Goal: Navigation & Orientation: Find specific page/section

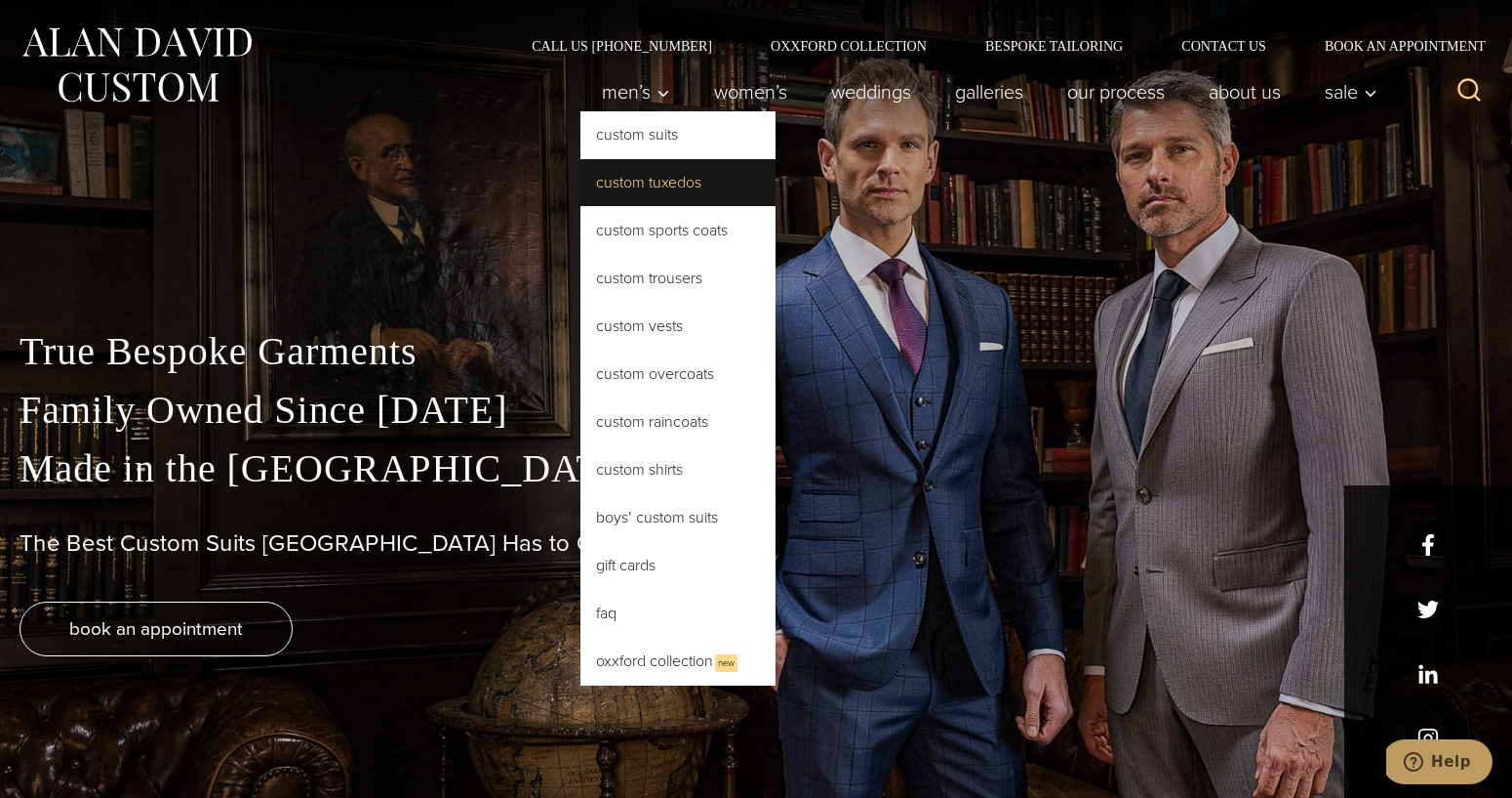
click at [633, 189] on link "Custom Tuxedos" at bounding box center [678, 182] width 195 height 47
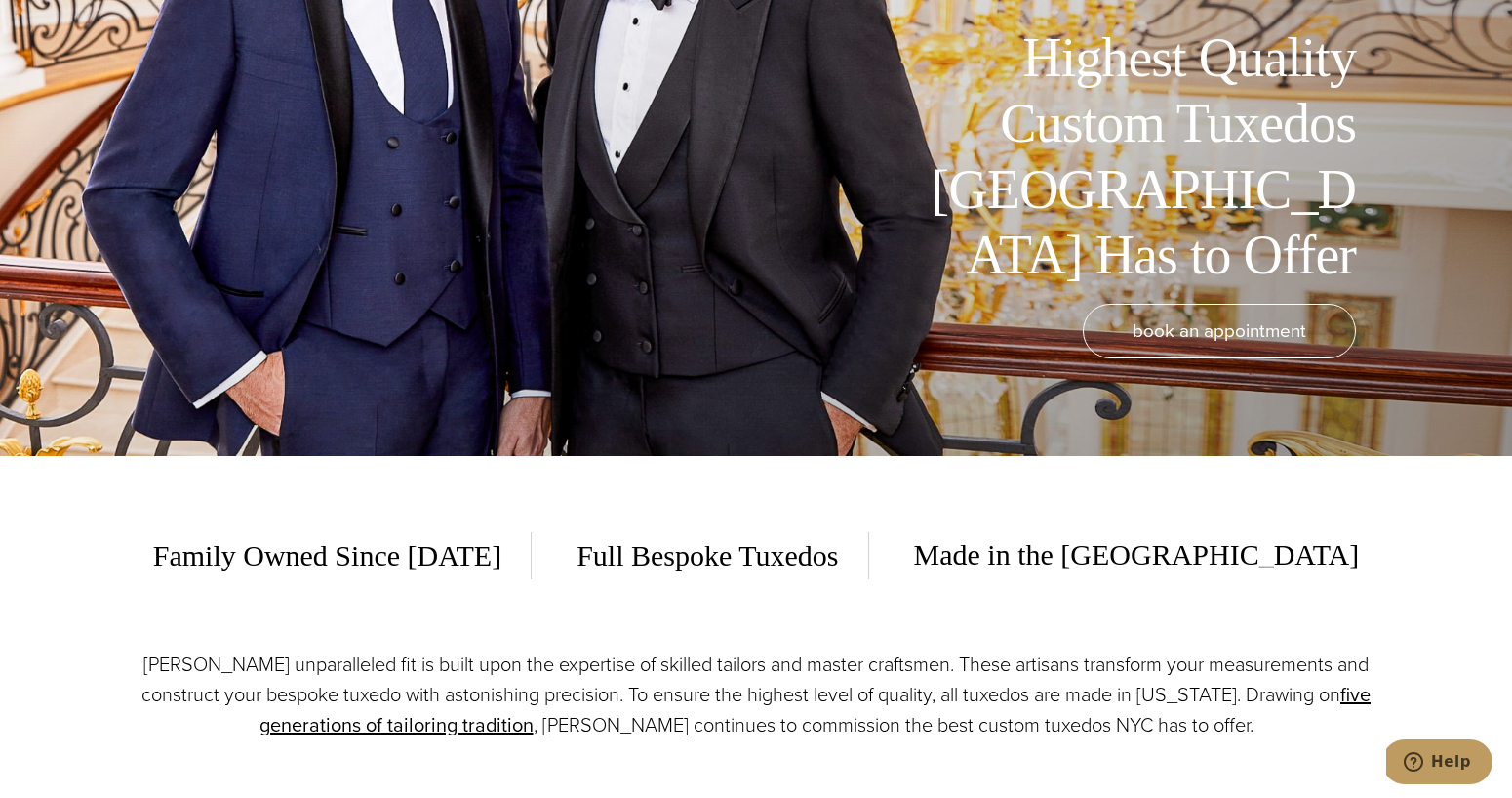
scroll to position [124, 0]
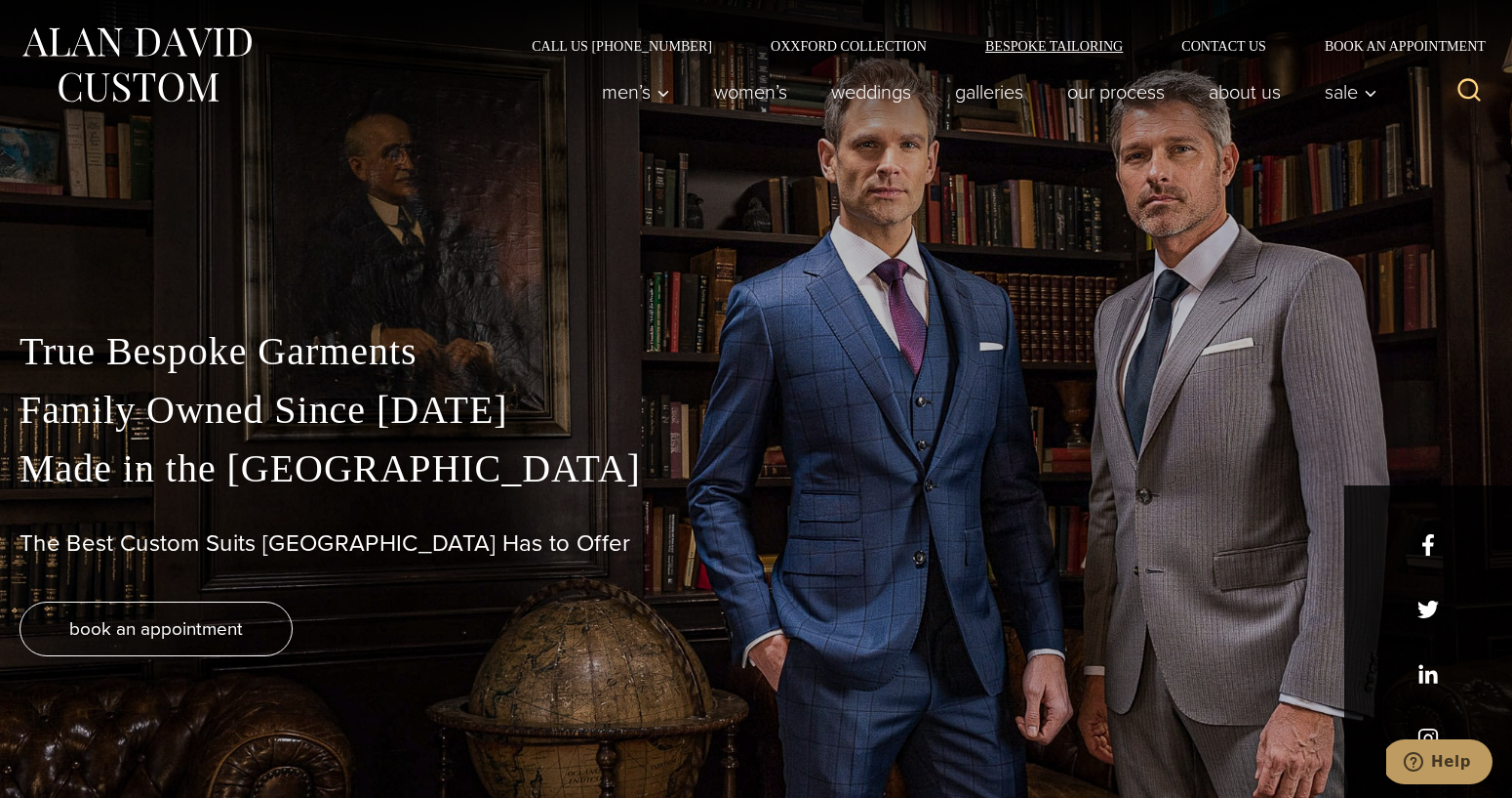
click at [1097, 44] on link "Bespoke Tailoring" at bounding box center [1054, 46] width 196 height 14
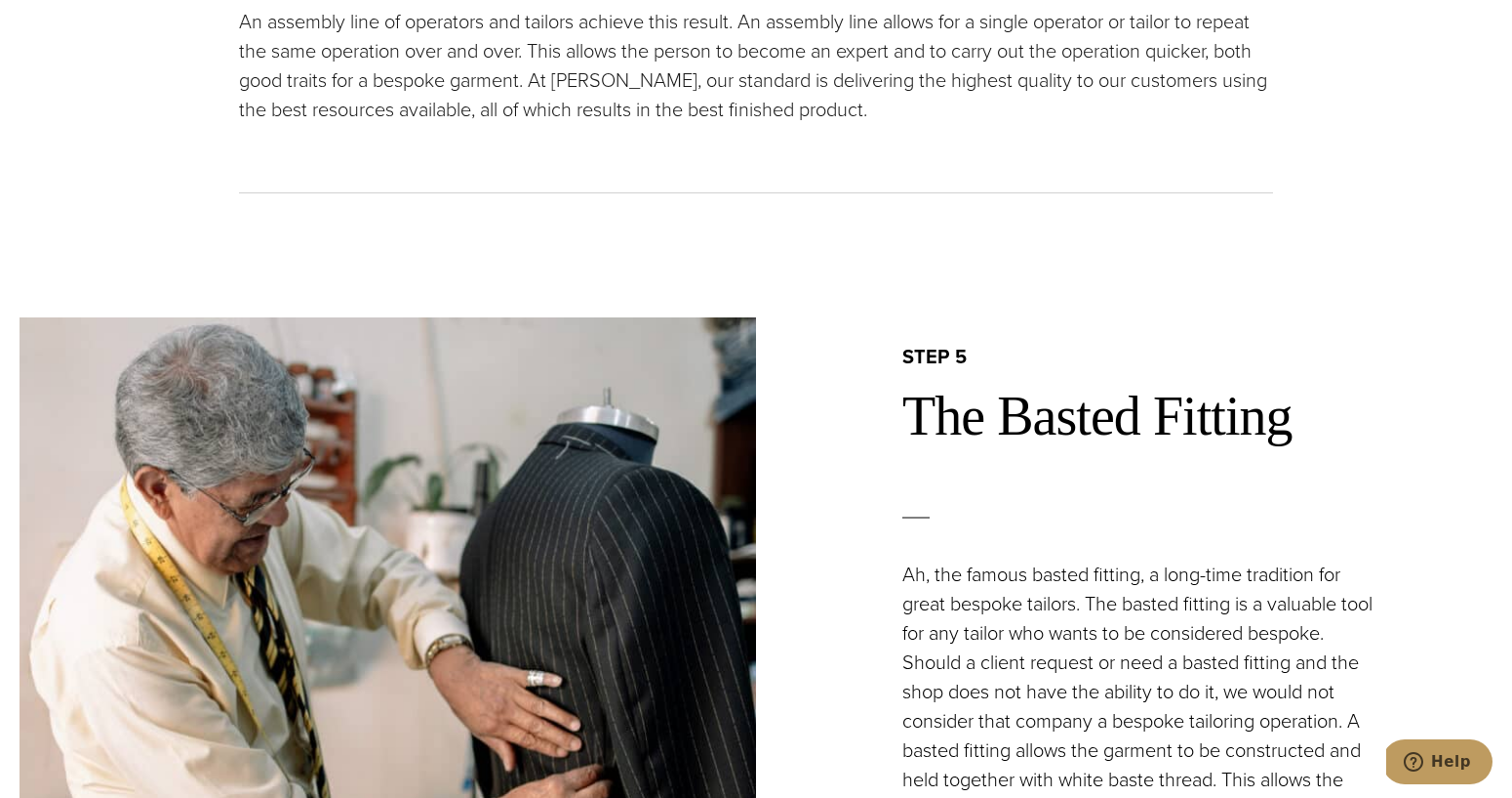
scroll to position [5410, 0]
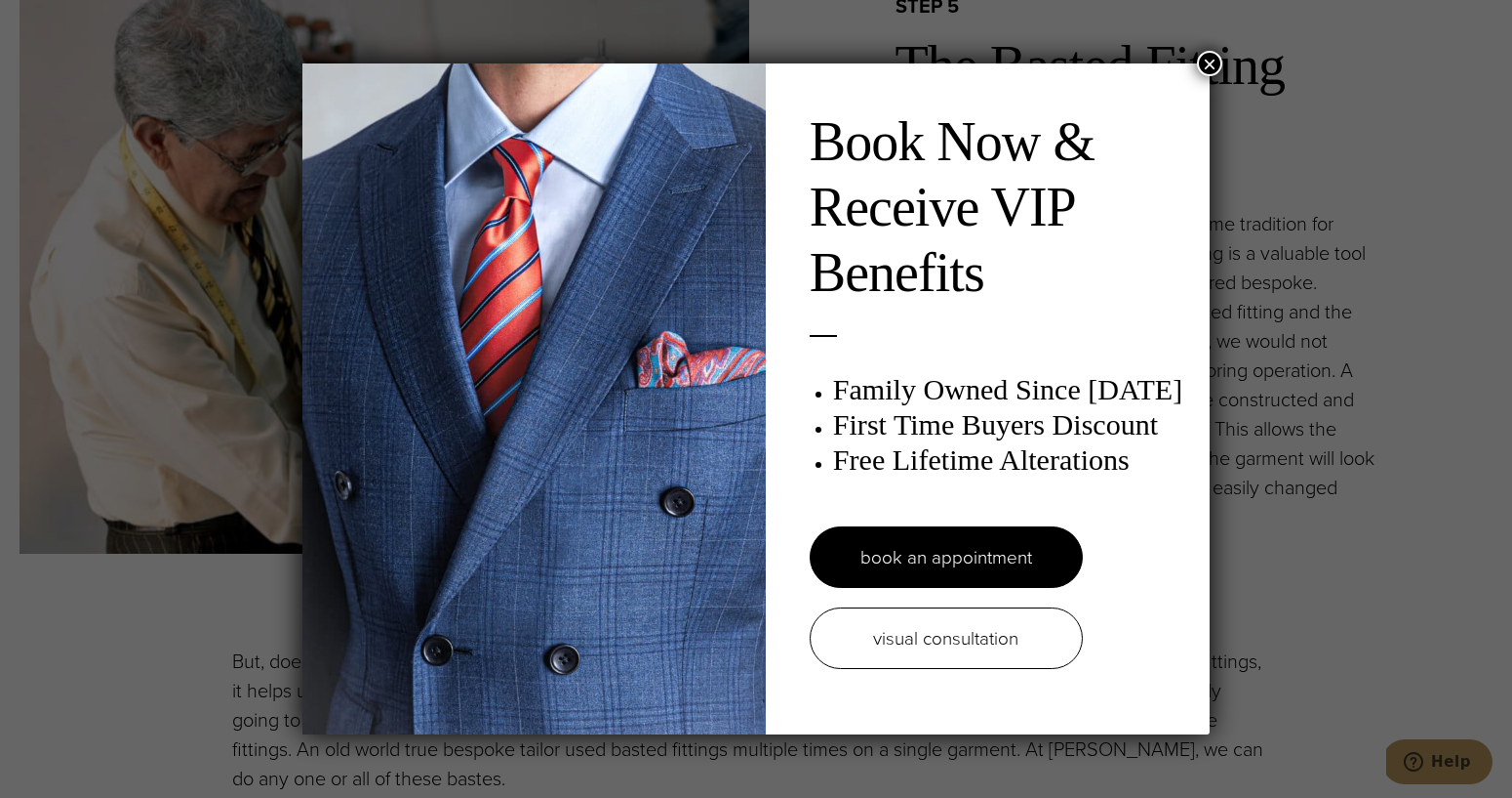
click at [1205, 65] on button "×" at bounding box center [1210, 63] width 26 height 26
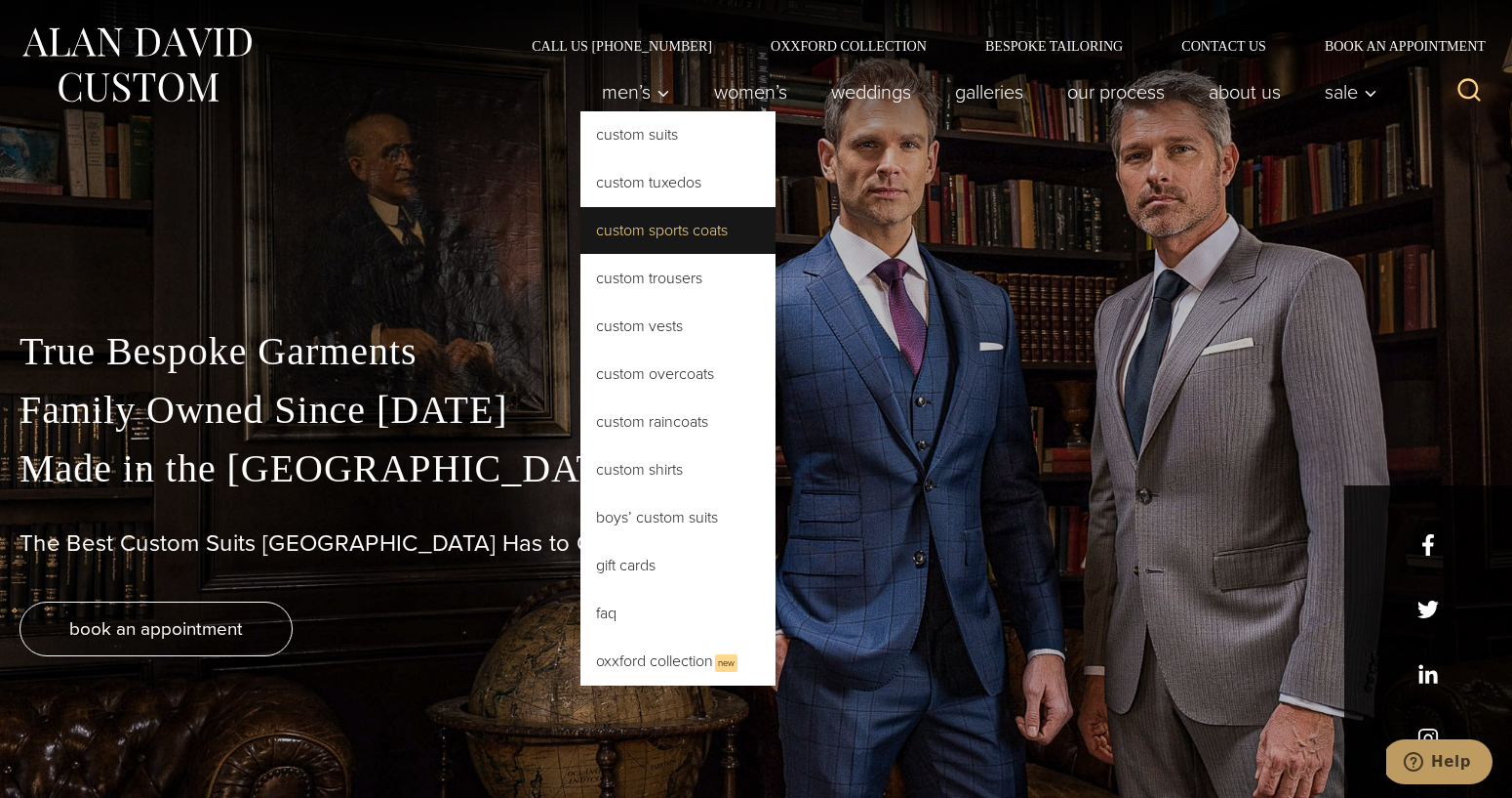
click at [645, 250] on link "Custom Sports Coats" at bounding box center [678, 230] width 195 height 47
